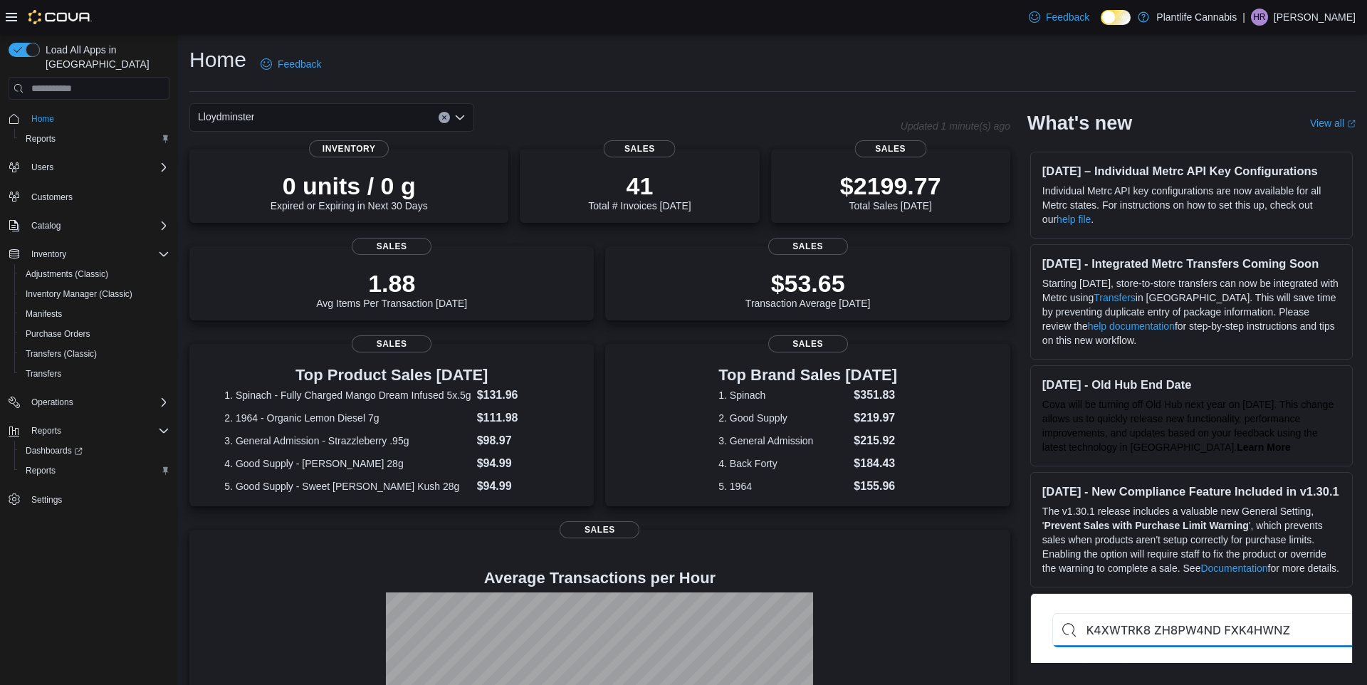
click at [168, 417] on div "Load All Apps in [GEOGRAPHIC_DATA] Home Reports Users Customers Catalog Invento…" at bounding box center [89, 294] width 172 height 515
click at [162, 428] on icon "Complex example" at bounding box center [163, 430] width 9 height 4
click at [162, 425] on icon "Complex example" at bounding box center [163, 430] width 11 height 11
click at [43, 465] on span "Reports" at bounding box center [41, 470] width 30 height 11
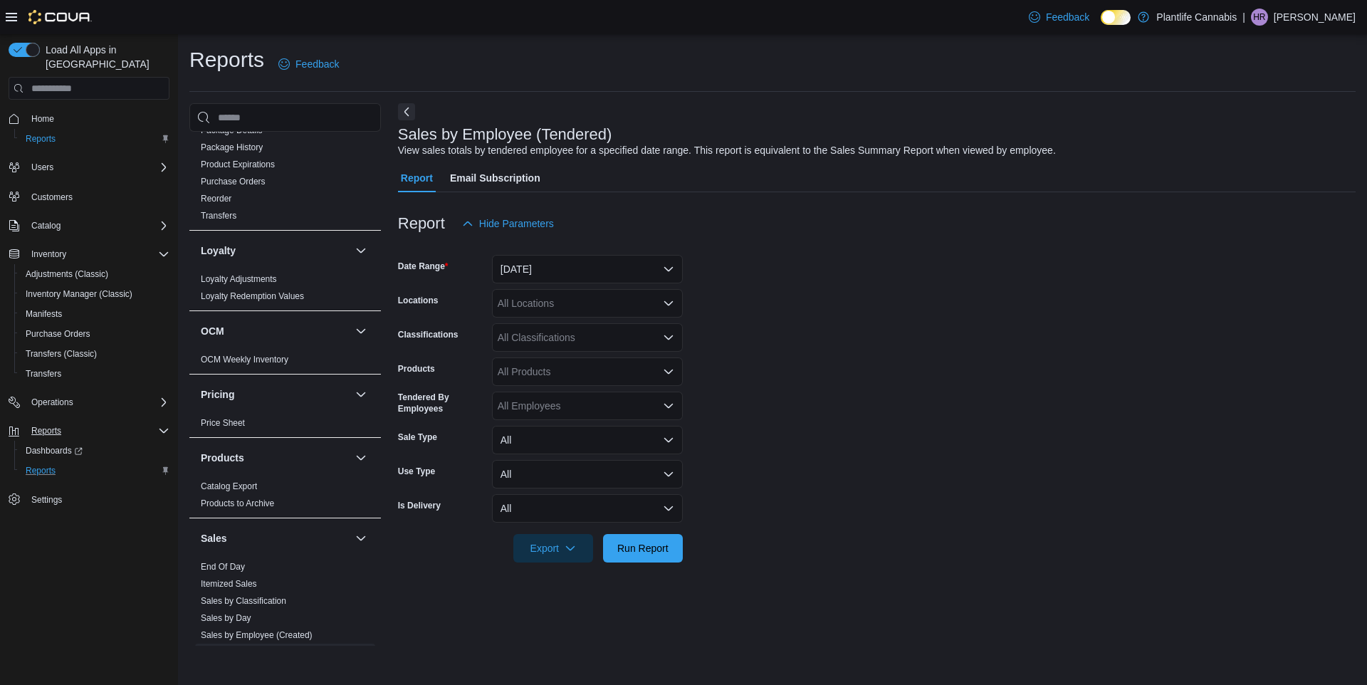
scroll to position [446, 0]
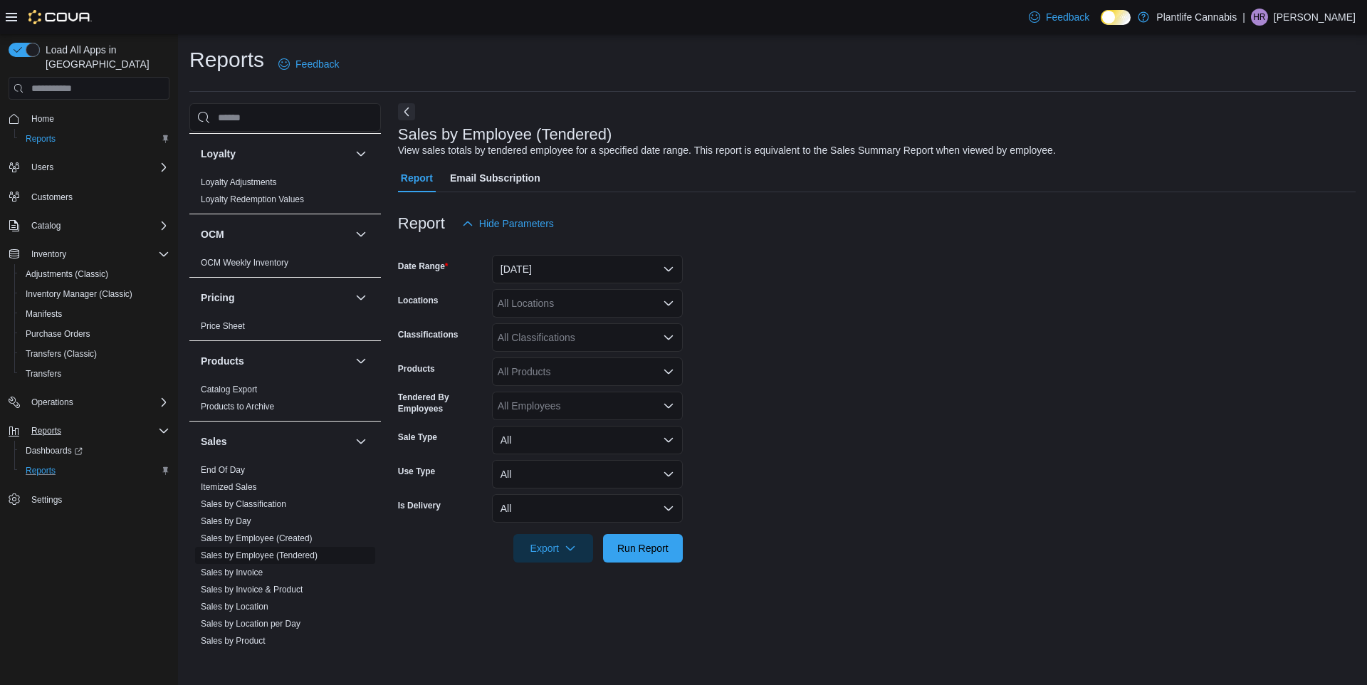
click at [283, 550] on link "Sales by Employee (Tendered)" at bounding box center [259, 555] width 117 height 10
click at [582, 256] on button "[DATE]" at bounding box center [587, 269] width 191 height 28
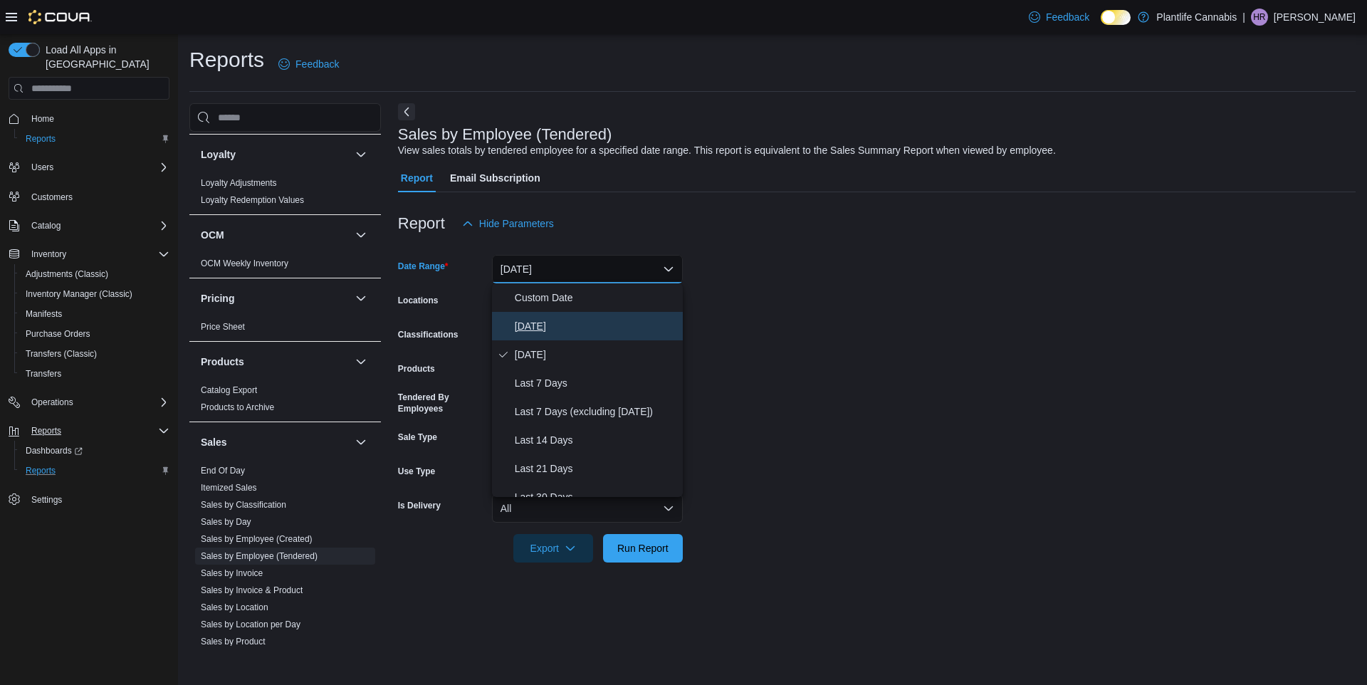
drag, startPoint x: 569, startPoint y: 317, endPoint x: 559, endPoint y: 299, distance: 20.4
click at [569, 317] on span "[DATE]" at bounding box center [596, 325] width 162 height 17
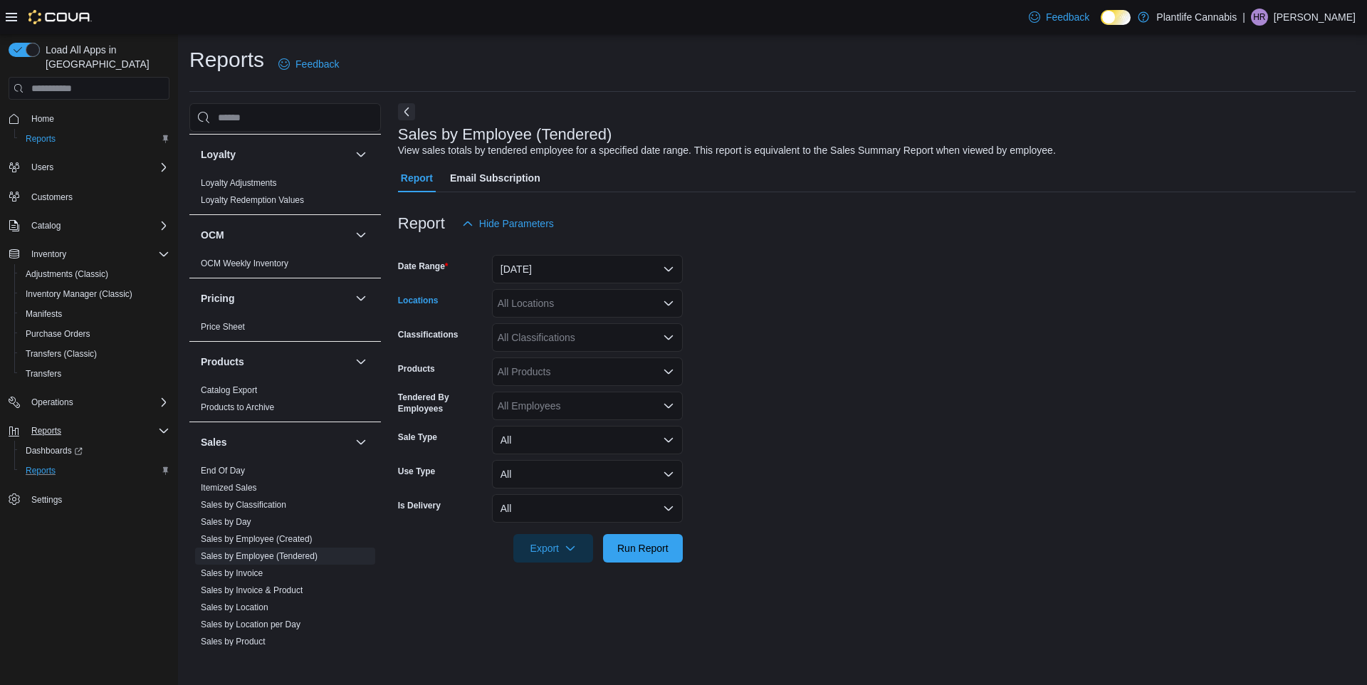
click at [558, 298] on div "All Locations" at bounding box center [587, 303] width 191 height 28
type input "***"
click at [586, 325] on span "Lloydminster" at bounding box center [558, 327] width 56 height 14
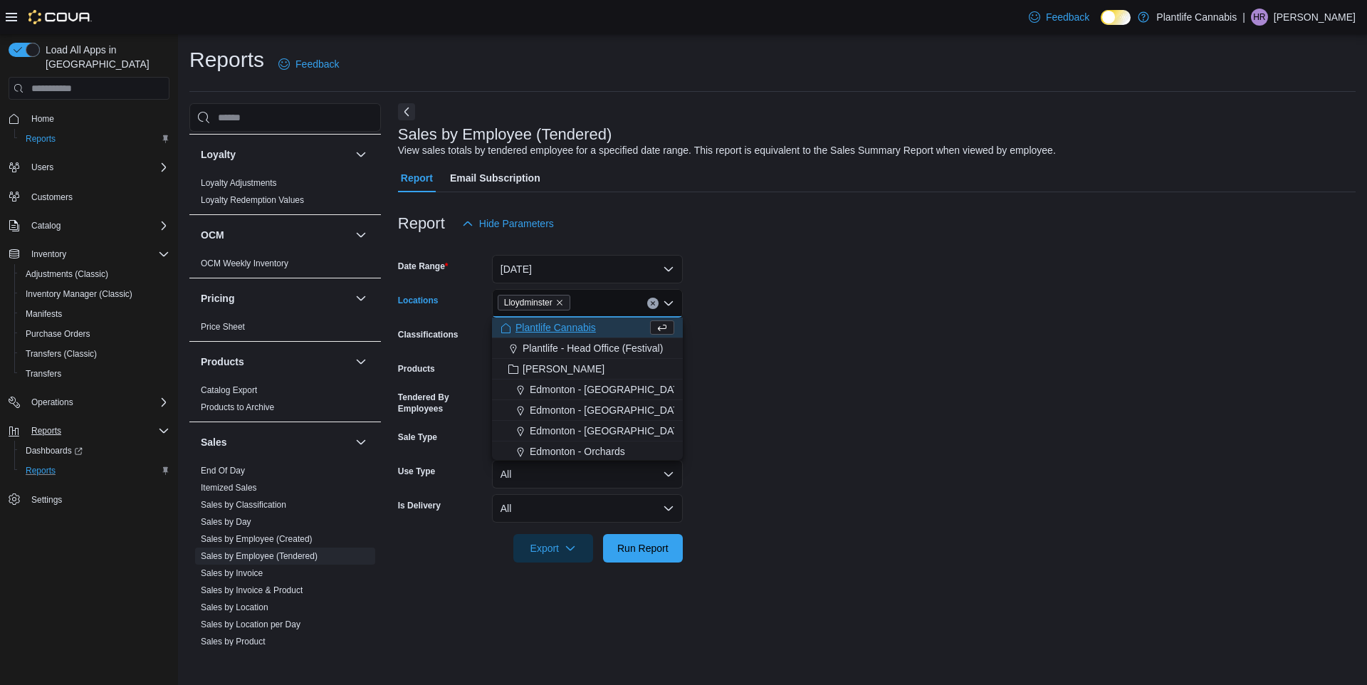
click at [811, 219] on div "Report Hide Parameters" at bounding box center [876, 223] width 957 height 28
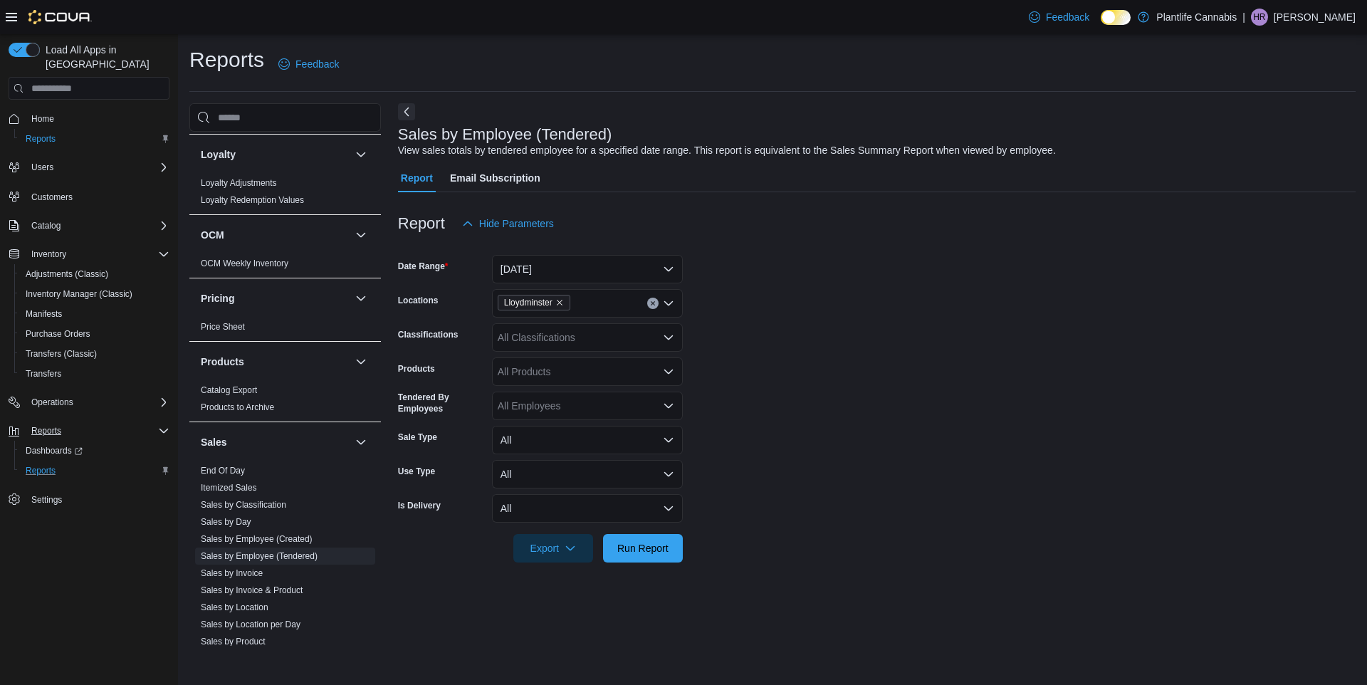
drag, startPoint x: 597, startPoint y: 318, endPoint x: 600, endPoint y: 326, distance: 8.3
click at [599, 320] on form "Date Range [DATE] Locations Lloydminster Classifications All Classifications Pr…" at bounding box center [876, 400] width 957 height 325
drag, startPoint x: 604, startPoint y: 325, endPoint x: 605, endPoint y: 336, distance: 10.7
click at [604, 329] on div "All Classifications" at bounding box center [587, 337] width 191 height 28
type input "***"
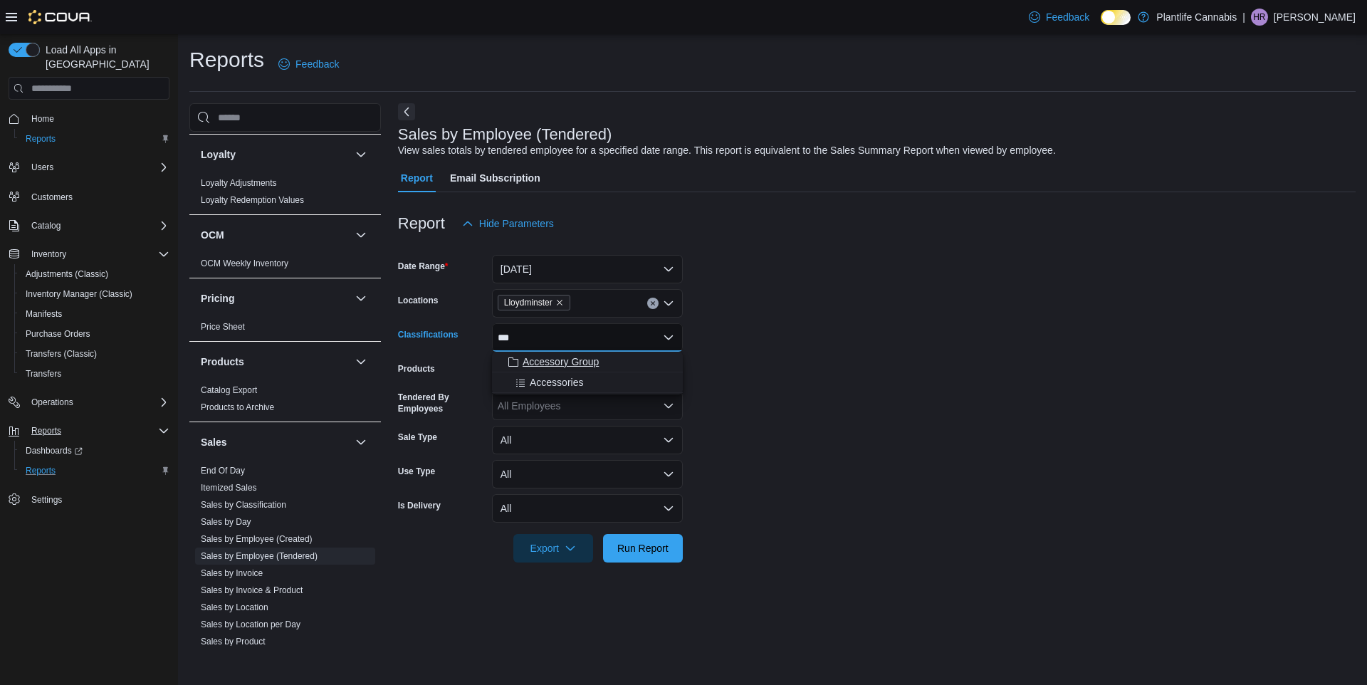
click at [630, 360] on div "Accessory Group" at bounding box center [587, 361] width 174 height 14
click at [644, 529] on div at bounding box center [876, 527] width 957 height 11
click at [627, 550] on span "Run Report" at bounding box center [642, 547] width 51 height 14
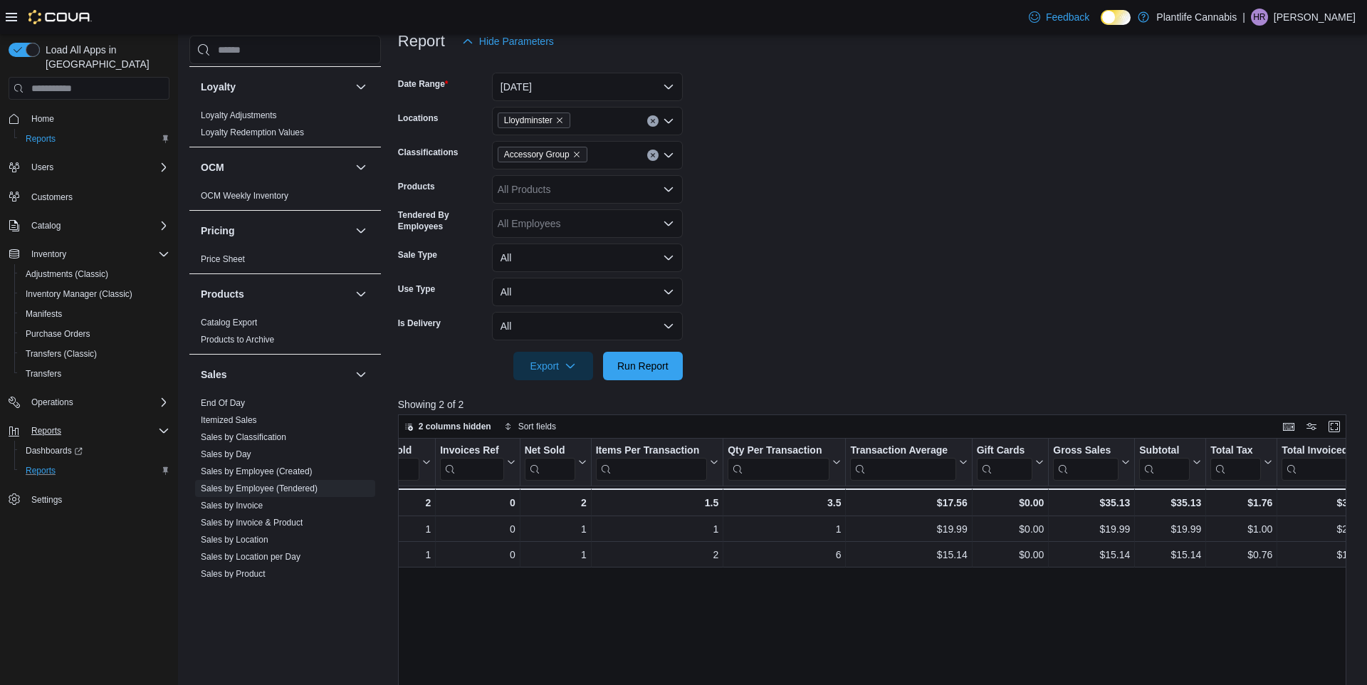
scroll to position [183, 0]
drag, startPoint x: 583, startPoint y: 152, endPoint x: 586, endPoint y: 164, distance: 12.4
click at [581, 152] on icon "Remove Accessory Group from selection in this group" at bounding box center [576, 153] width 9 height 9
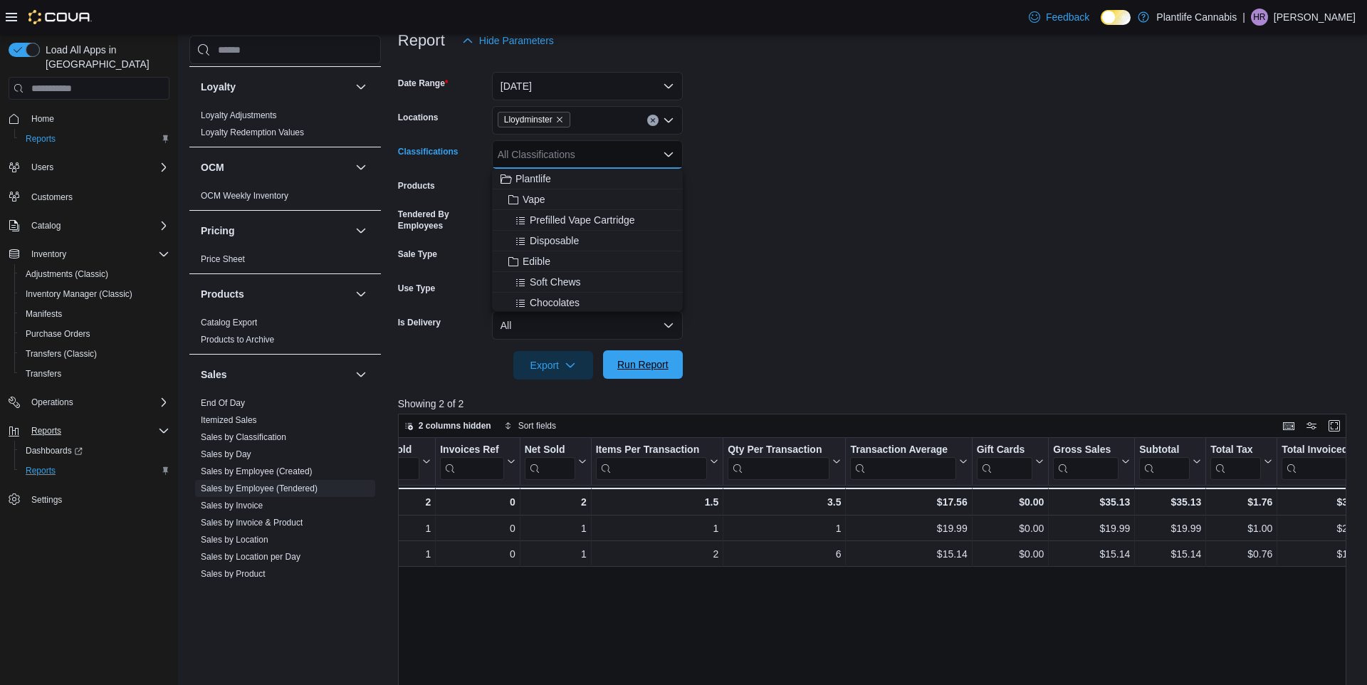
click at [674, 364] on button "Run Report" at bounding box center [643, 364] width 80 height 28
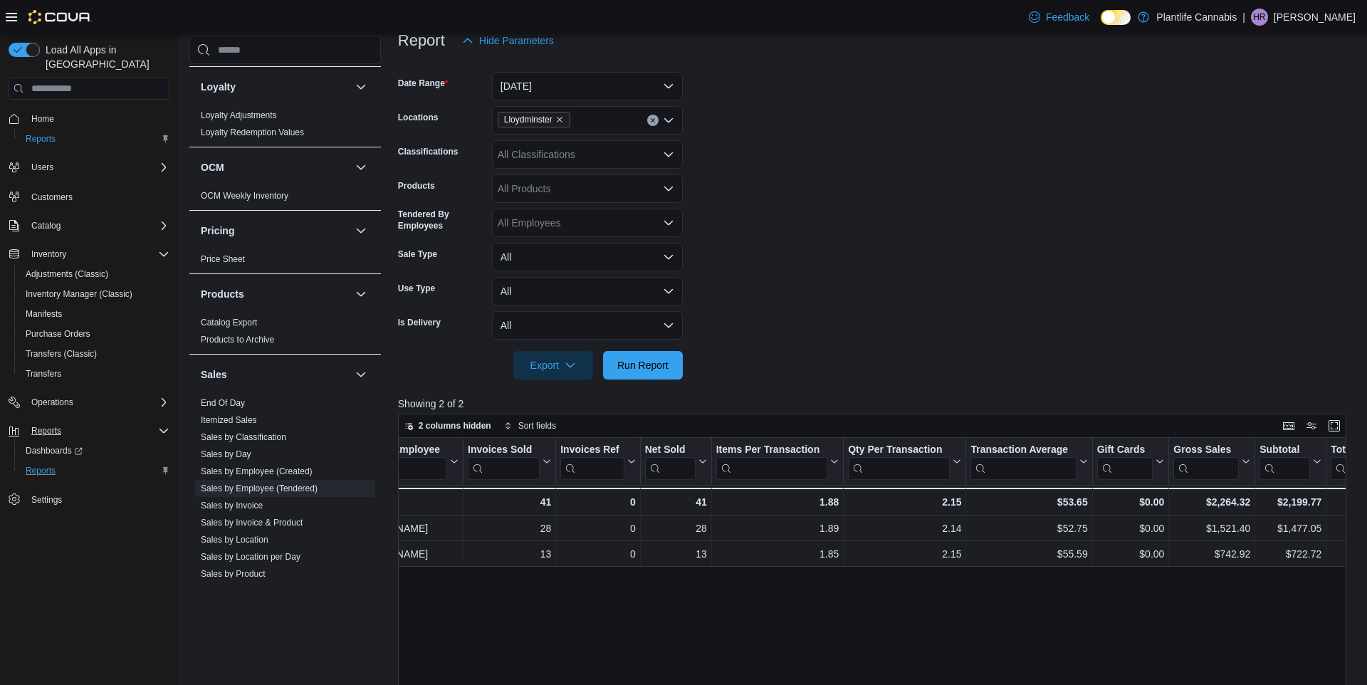
scroll to position [0, 64]
